Goal: Information Seeking & Learning: Learn about a topic

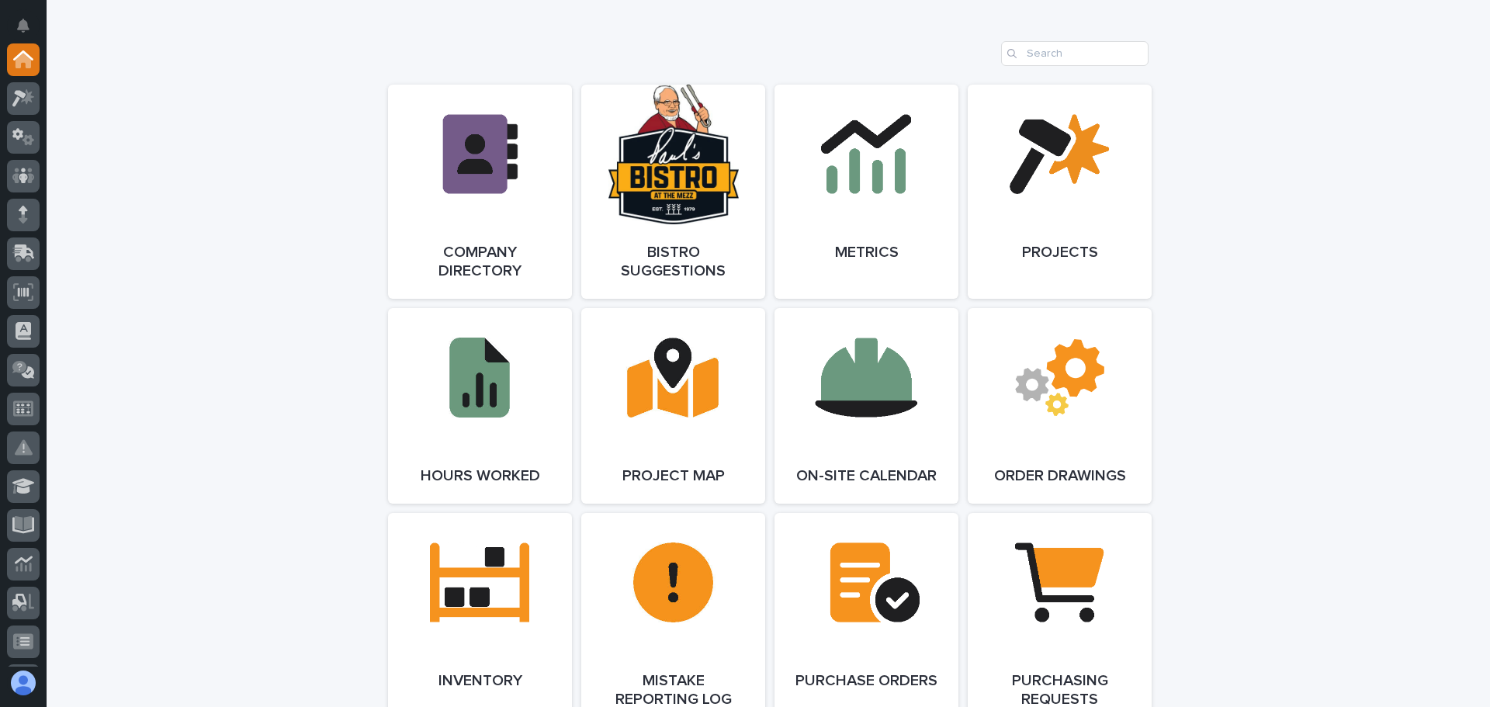
scroll to position [1319, 0]
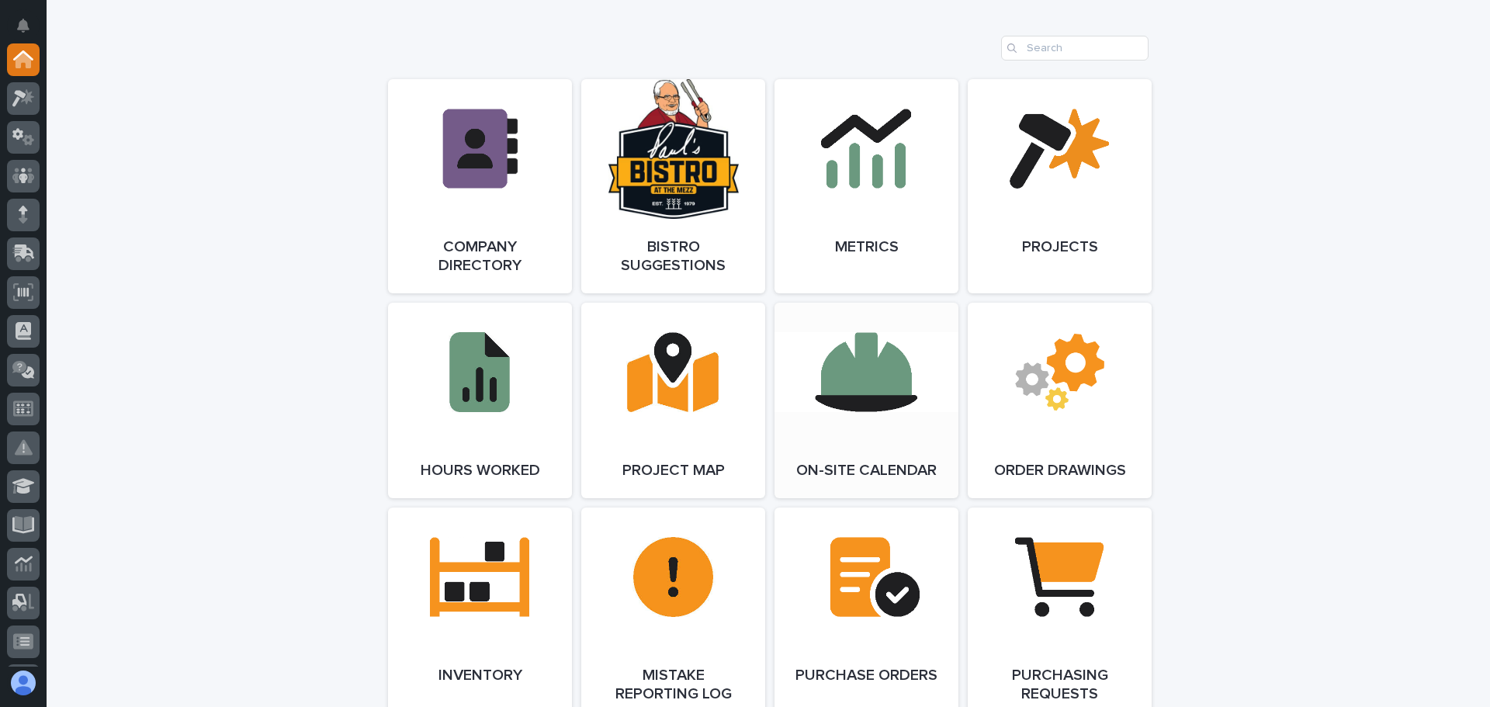
click at [888, 382] on link "Open Link" at bounding box center [866, 401] width 184 height 196
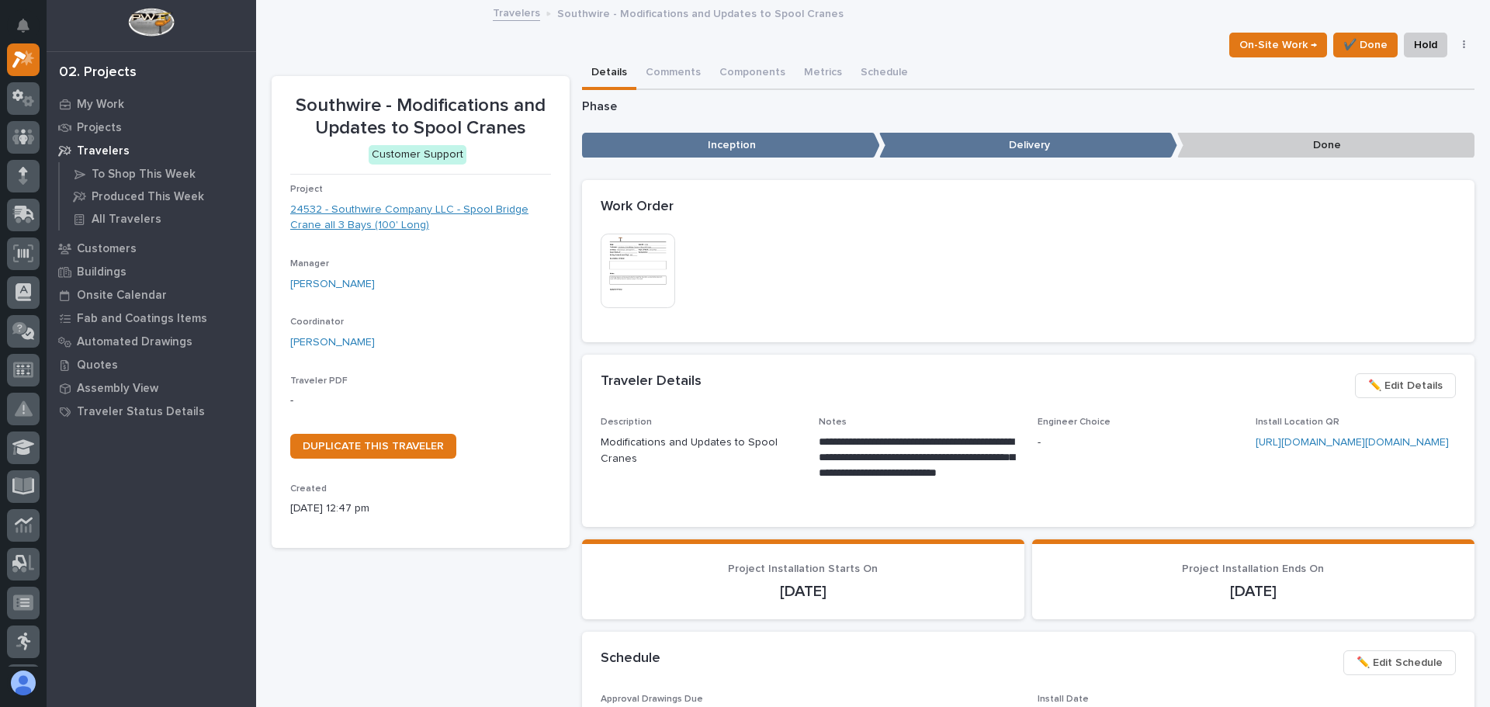
click at [382, 213] on link "24532 - Southwire Company LLC - Spool Bridge Crane all 3 Bays (100' Long)" at bounding box center [420, 218] width 261 height 33
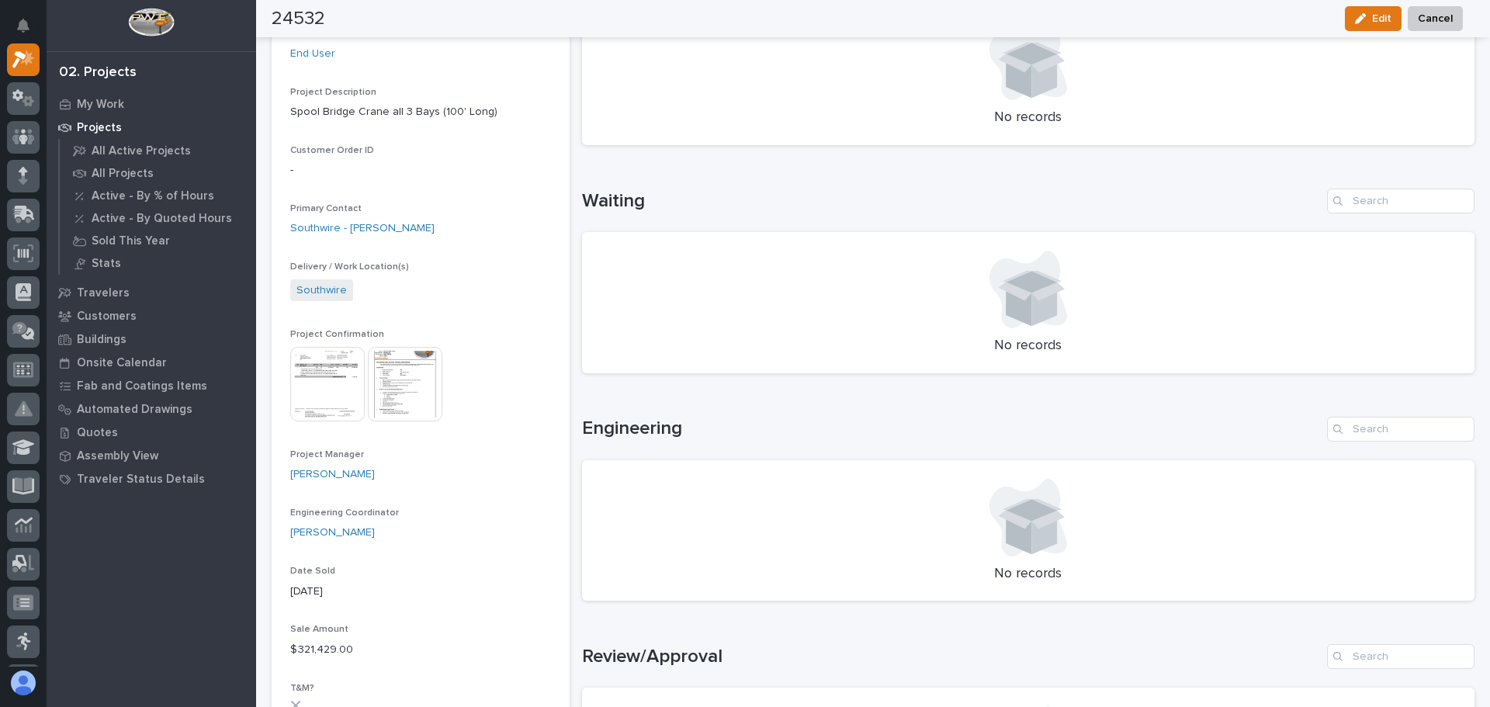
scroll to position [388, 0]
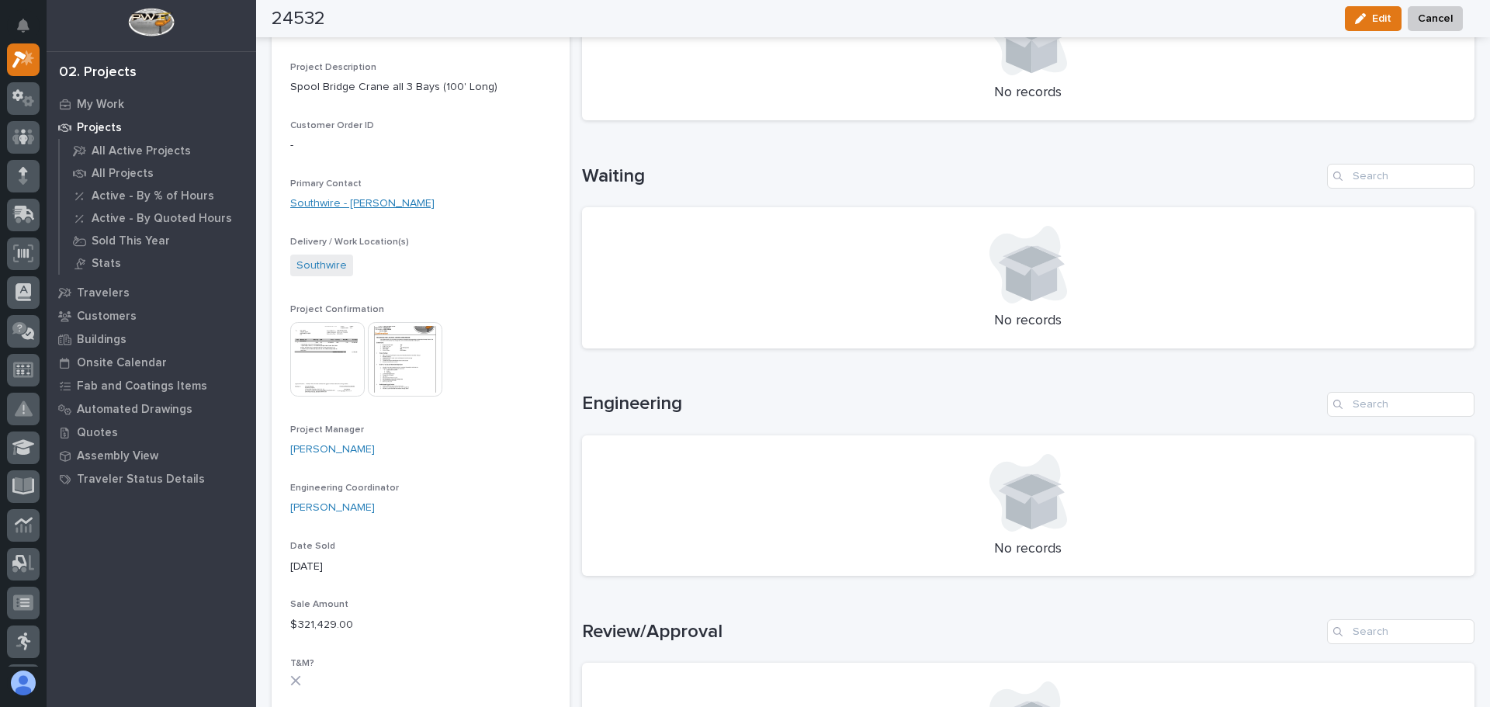
click at [336, 202] on link "Southwire - Will Simmons" at bounding box center [362, 204] width 144 height 16
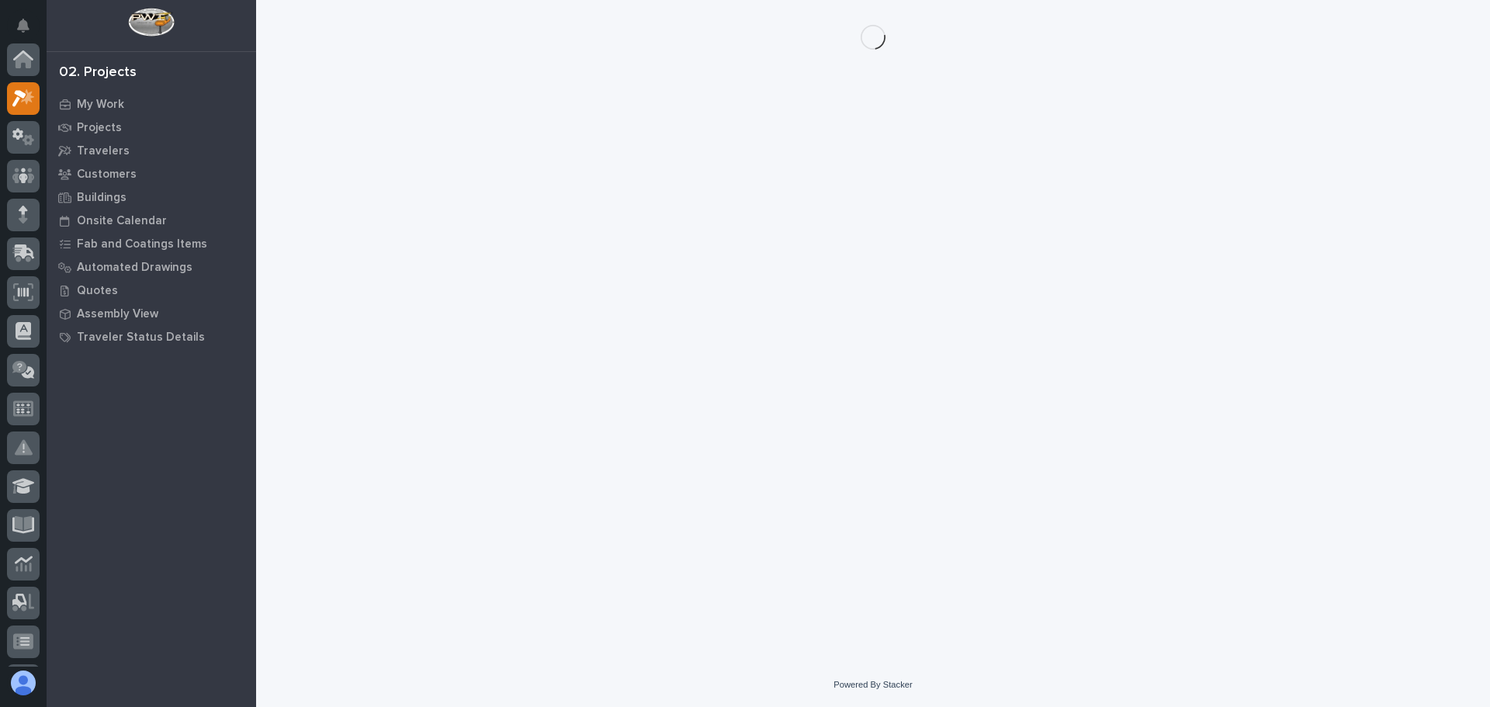
scroll to position [39, 0]
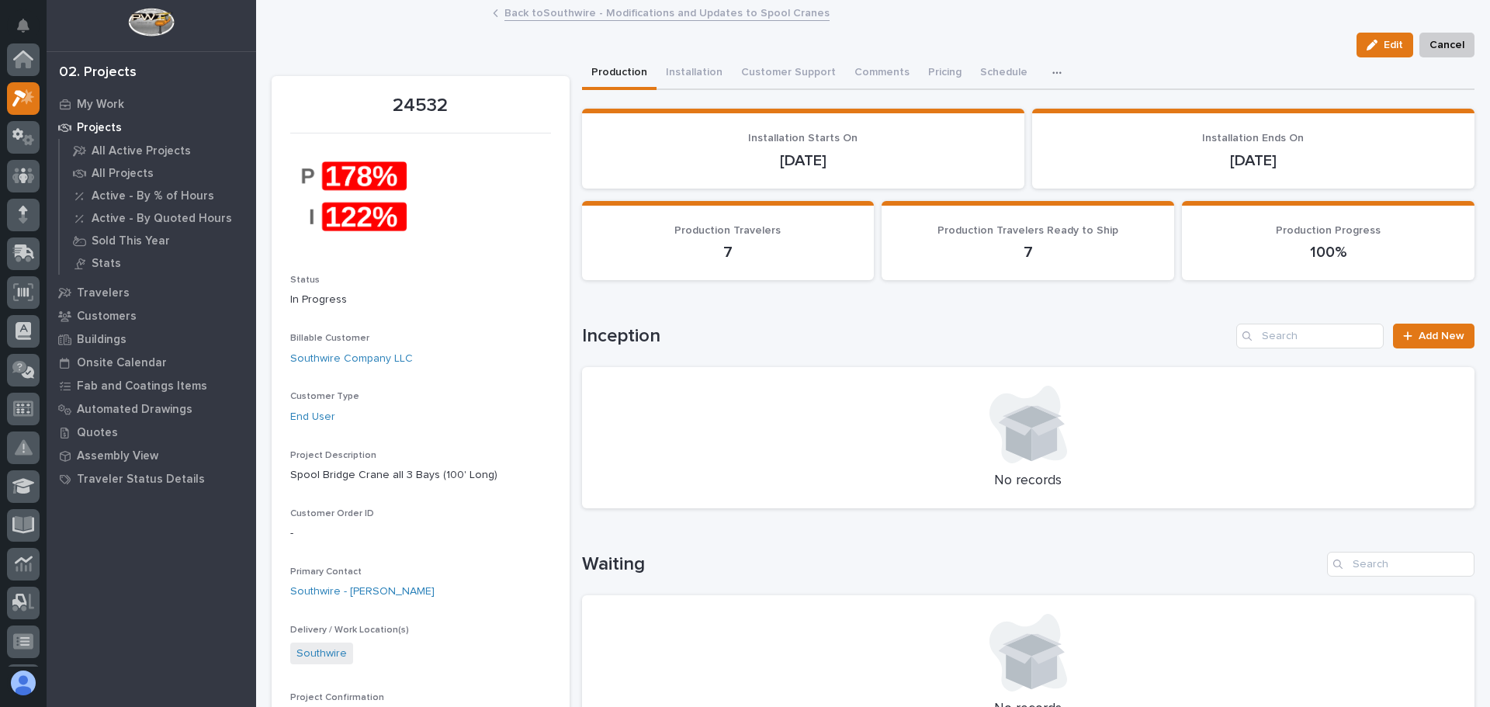
scroll to position [39, 0]
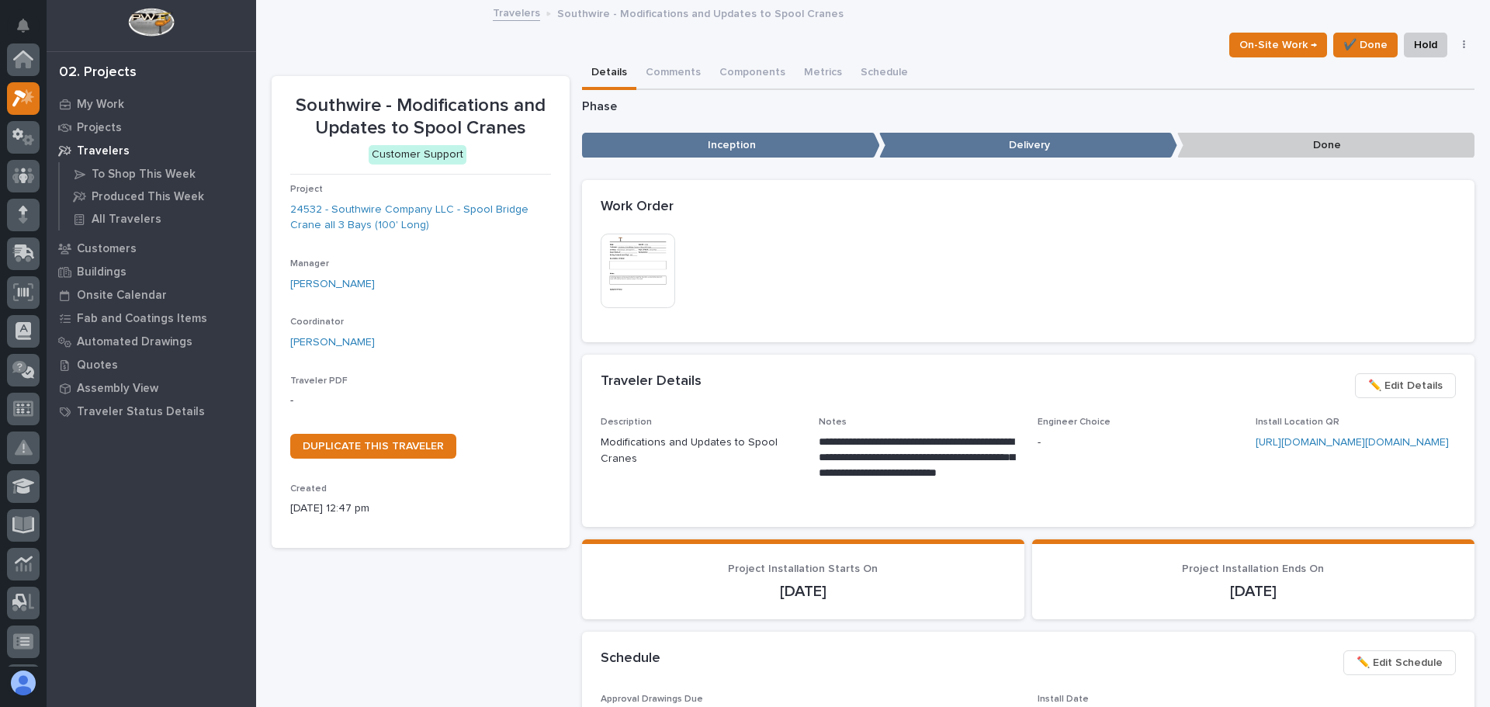
scroll to position [39, 0]
